Goal: Task Accomplishment & Management: Manage account settings

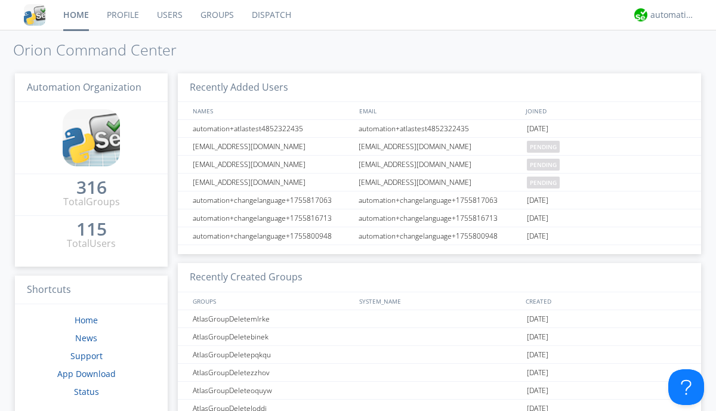
click at [169, 15] on link "Users" at bounding box center [170, 15] width 44 height 30
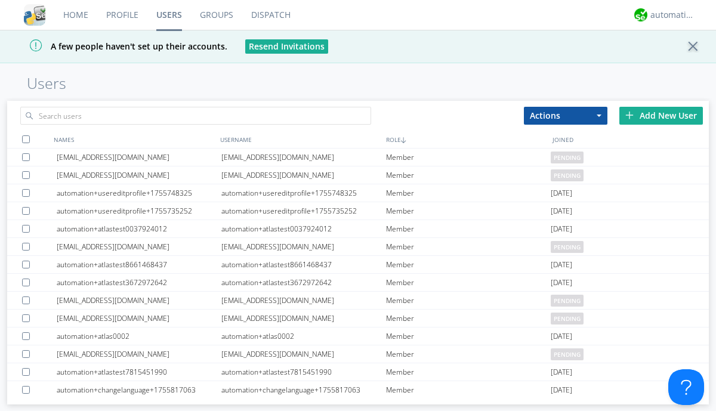
click at [661, 115] on div "Add New User" at bounding box center [661, 116] width 84 height 18
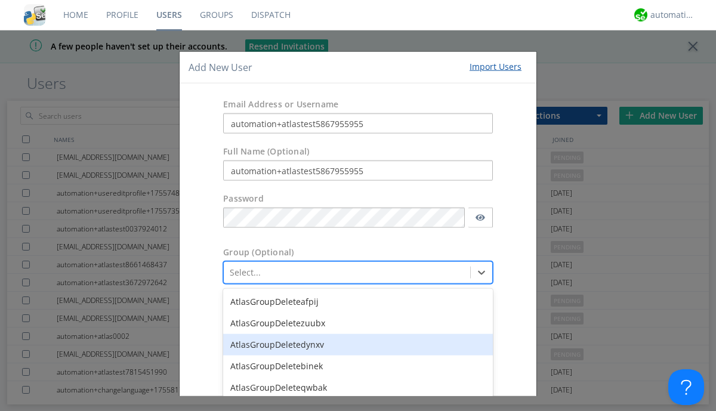
scroll to position [72, 0]
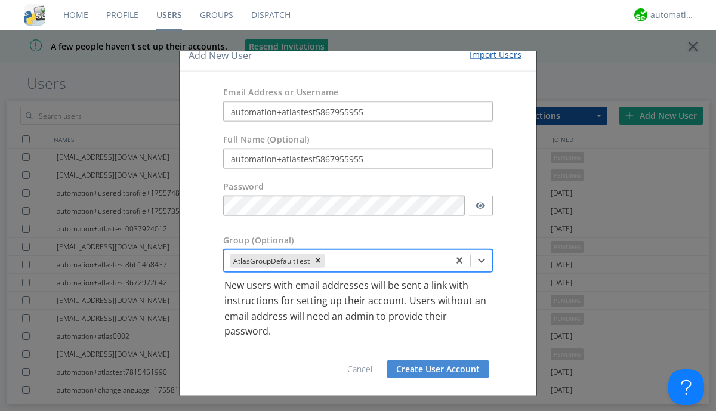
click at [433, 369] on button "Create User Account" at bounding box center [437, 369] width 101 height 18
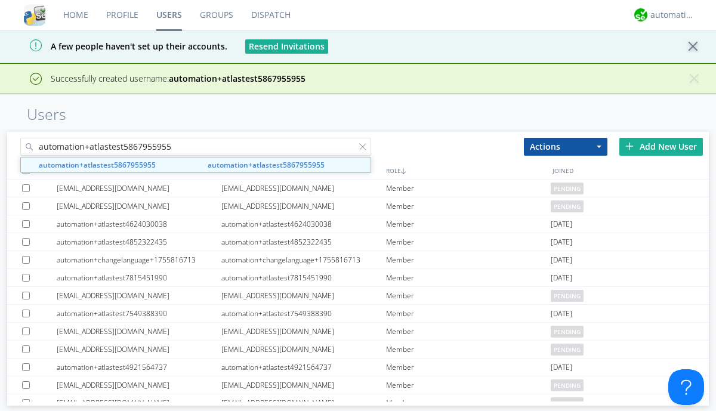
type input "automation+atlastest5867955955"
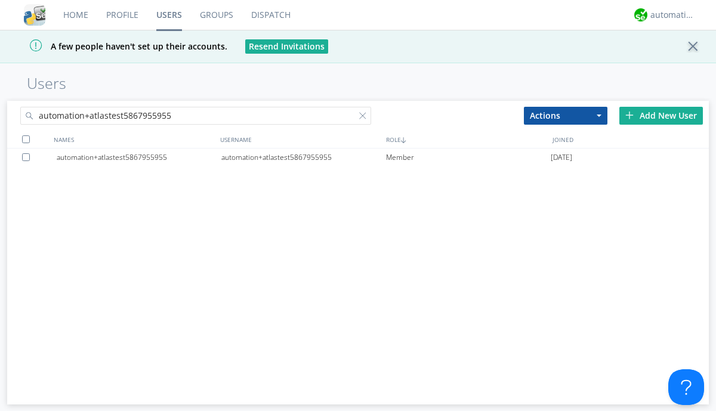
click at [303, 157] on div "automation+atlastest5867955955" at bounding box center [303, 158] width 165 height 18
